Goal: Task Accomplishment & Management: Manage account settings

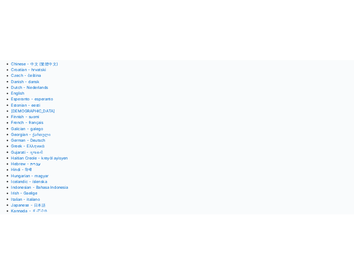
scroll to position [153, 0]
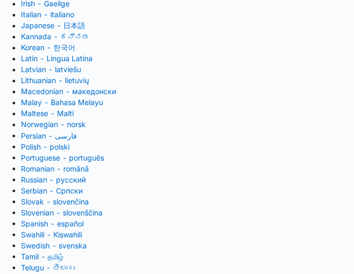
scroll to position [419, 0]
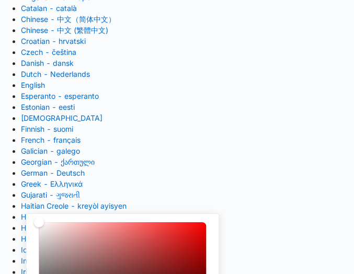
scroll to position [251, 0]
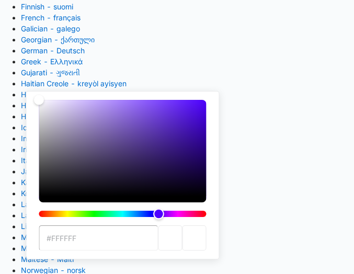
click at [158, 212] on div "Hue" at bounding box center [122, 214] width 167 height 6
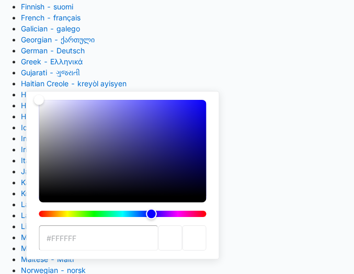
click at [151, 212] on div "Hue" at bounding box center [122, 214] width 167 height 6
click at [187, 137] on div "Color" at bounding box center [122, 148] width 167 height 96
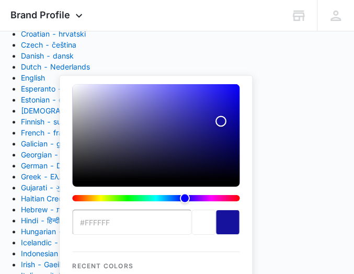
scroll to position [129, 0]
